Goal: Check status: Check status

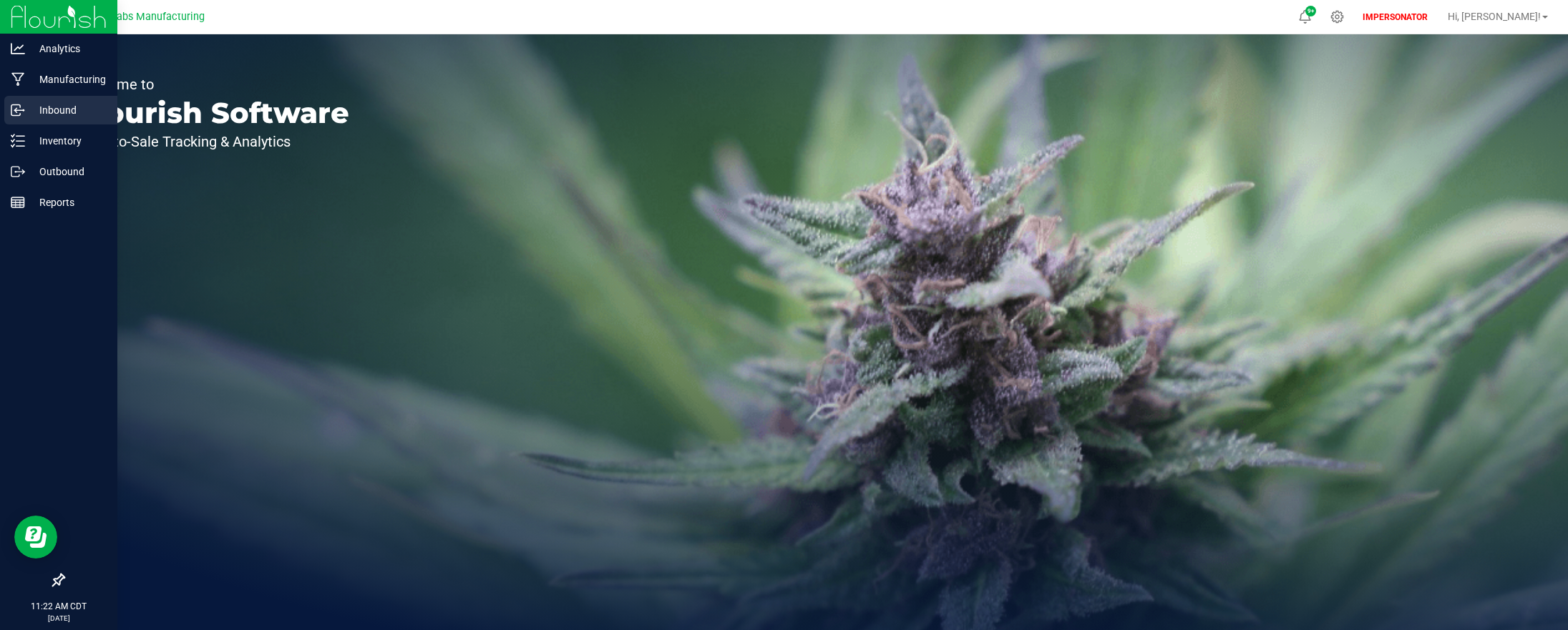
click at [75, 110] on p "Inbound" at bounding box center [67, 109] width 86 height 17
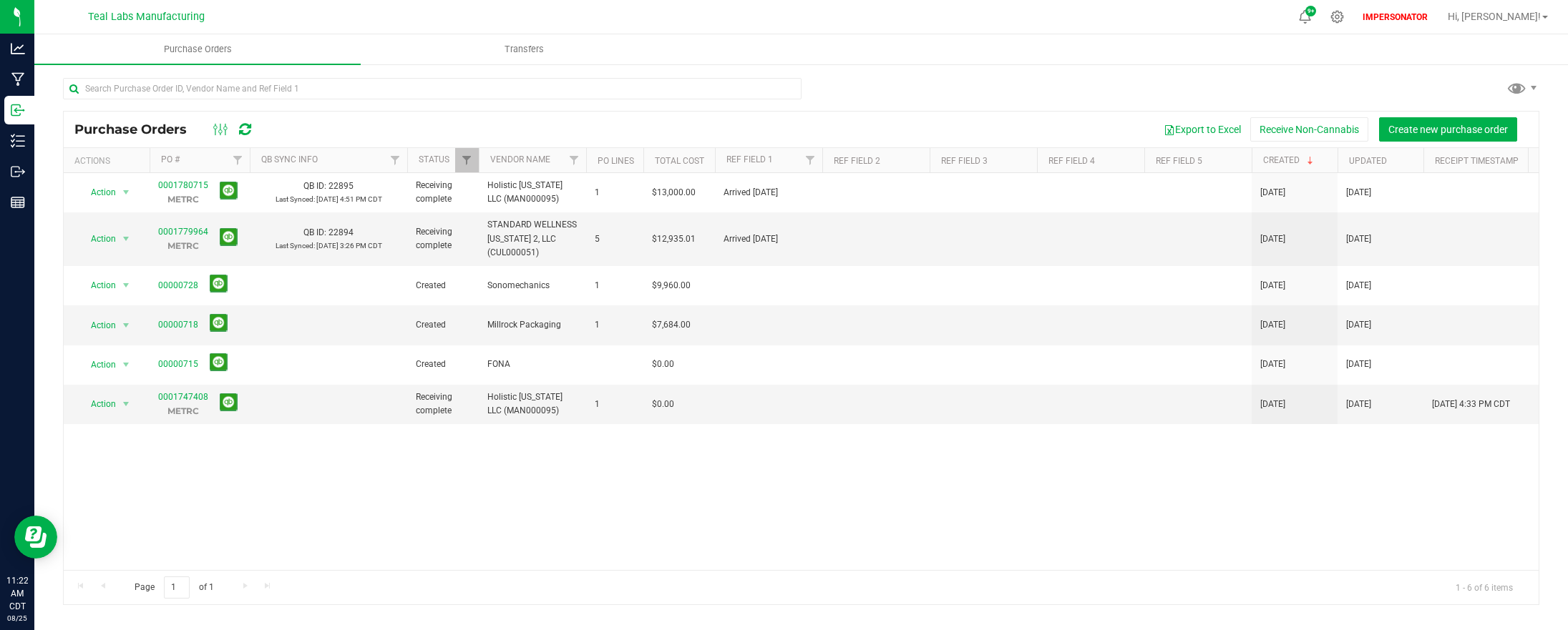
click at [342, 119] on div "Export to Excel Receive Non-Cannabis Create new purchase order" at bounding box center [897, 129] width 1260 height 25
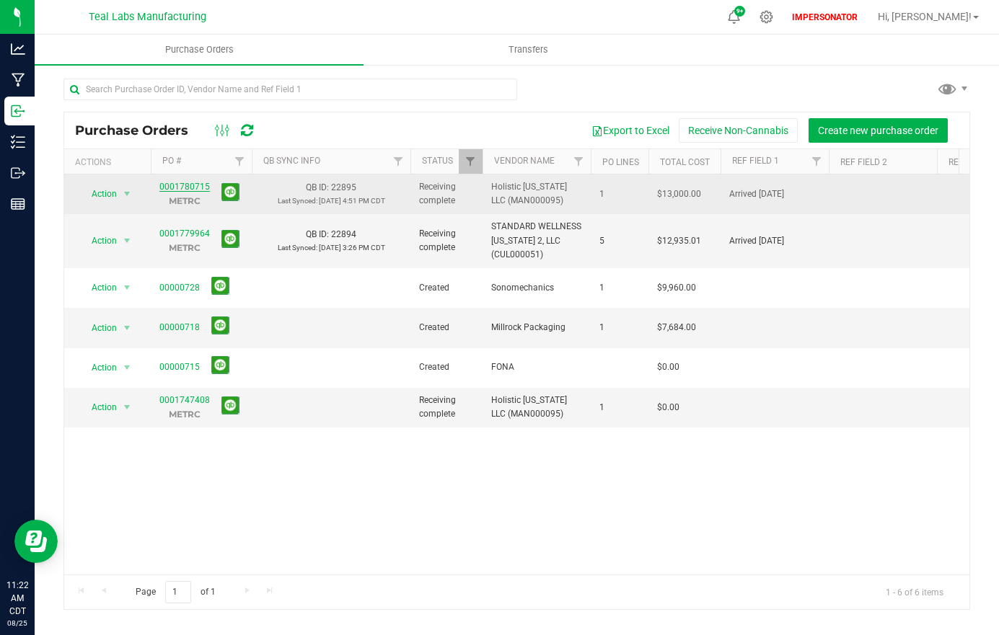
click at [180, 184] on link "0001780715" at bounding box center [184, 187] width 50 height 10
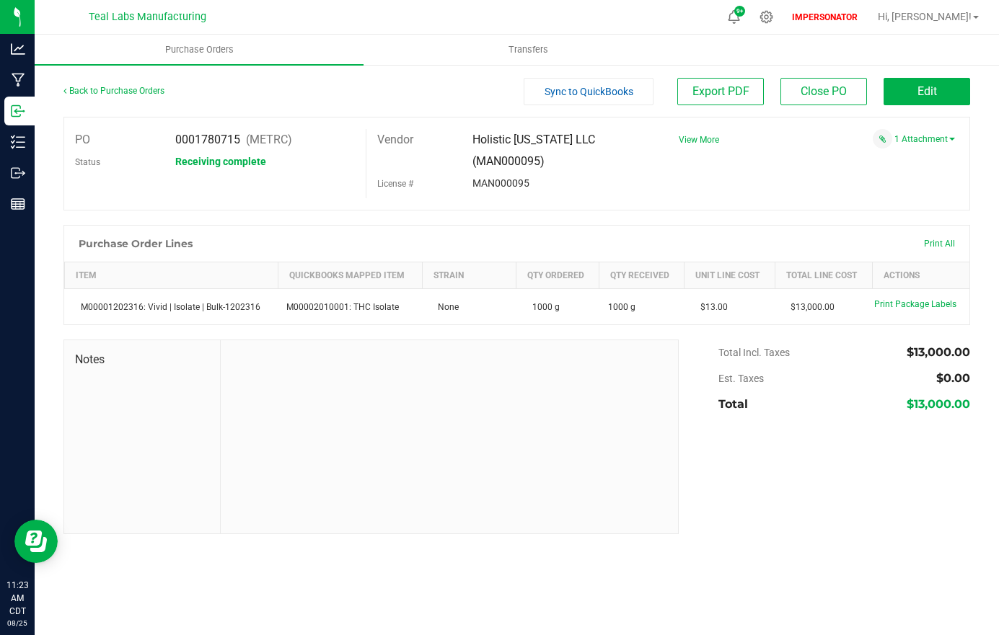
click at [205, 135] on span "0001780715" at bounding box center [207, 140] width 65 height 14
copy span "0001780715"
click at [94, 90] on link "Back to Purchase Orders" at bounding box center [113, 91] width 101 height 10
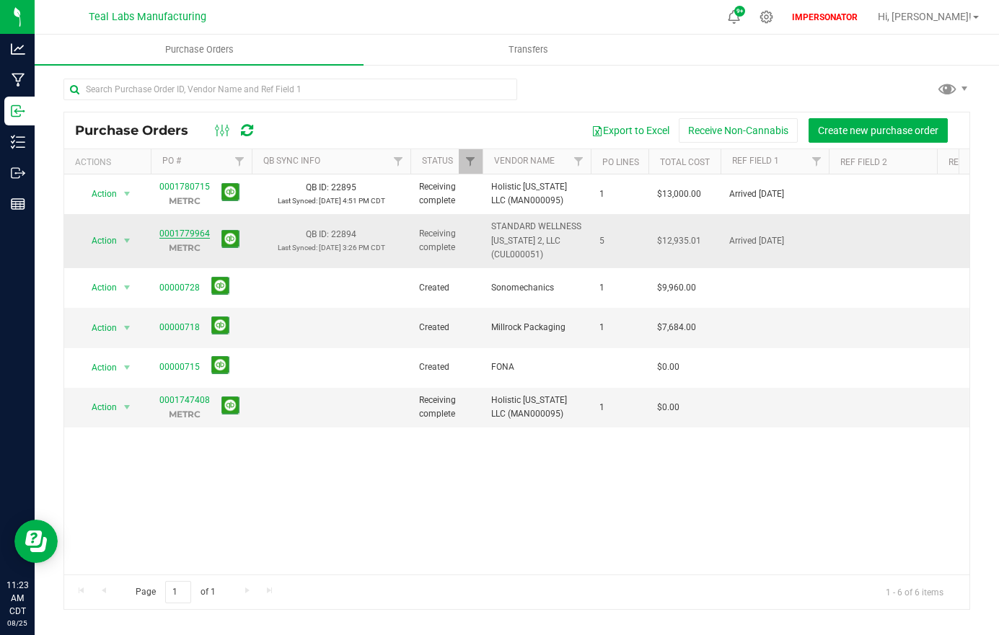
click at [199, 231] on link "0001779964" at bounding box center [184, 234] width 50 height 10
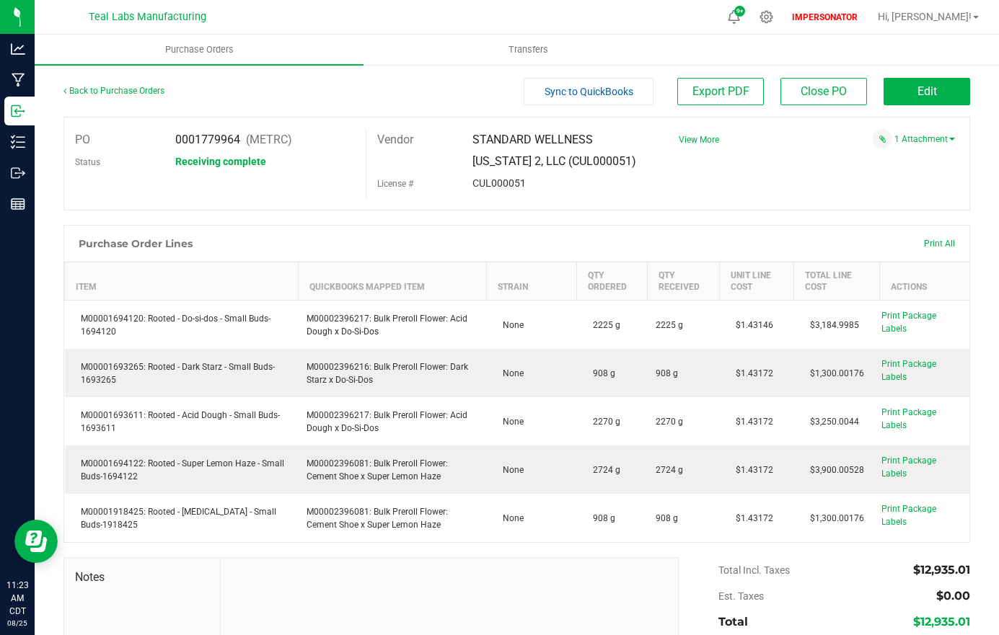
click at [213, 151] on div "Receiving complete" at bounding box center [264, 162] width 201 height 22
click at [215, 140] on span "0001779964" at bounding box center [207, 140] width 65 height 14
copy span "0001779964"
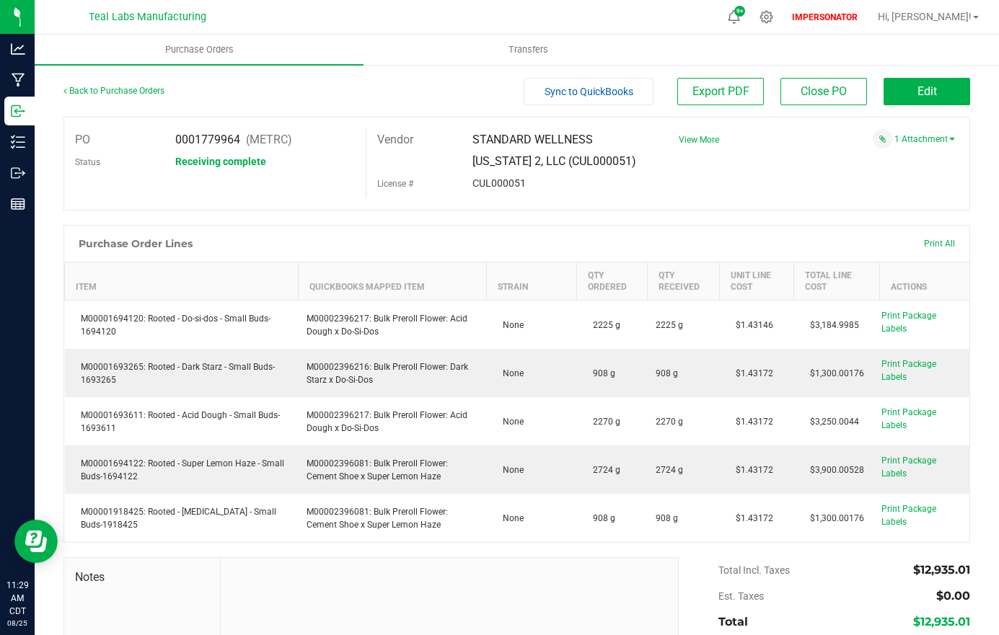
click at [186, 138] on span "0001779964" at bounding box center [207, 140] width 65 height 14
